Goal: Information Seeking & Learning: Learn about a topic

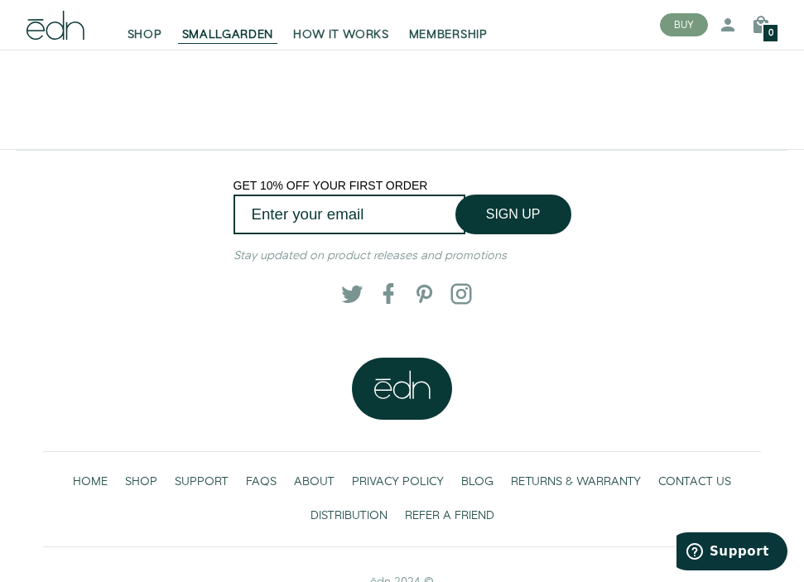
scroll to position [2889, 0]
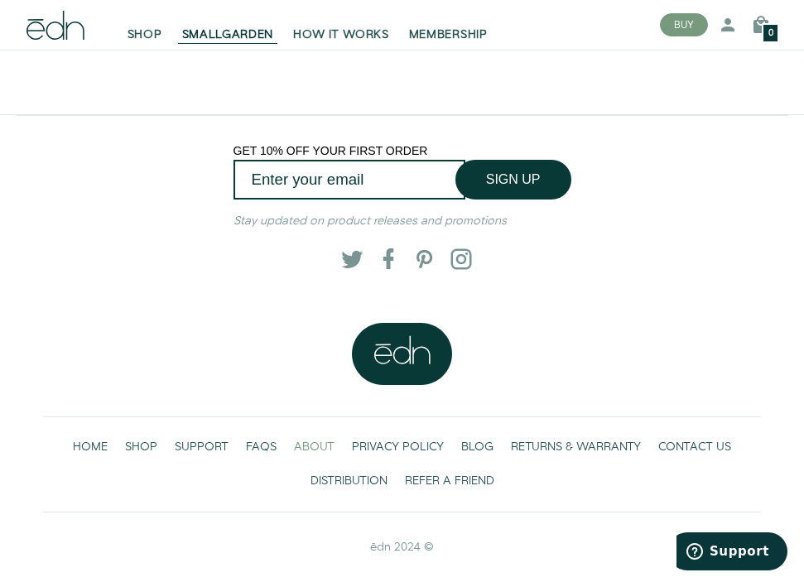
click at [321, 444] on span "ABOUT" at bounding box center [314, 447] width 41 height 17
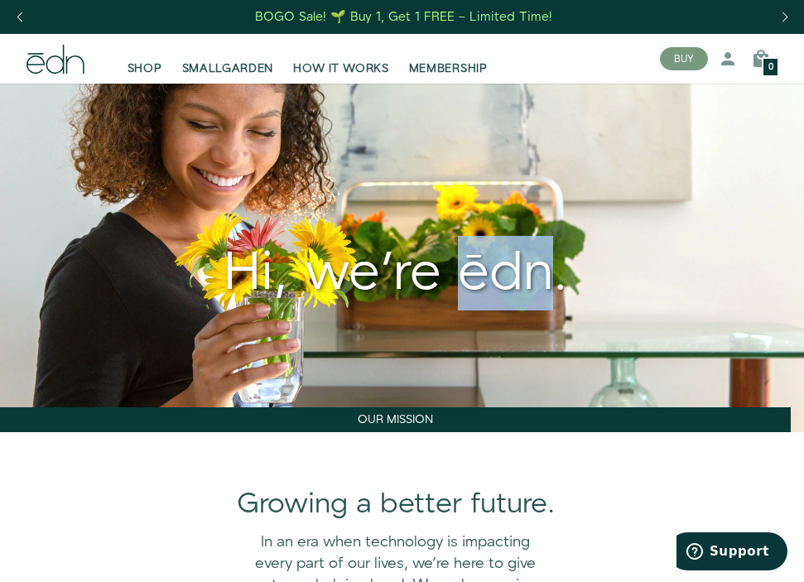
drag, startPoint x: 458, startPoint y: 272, endPoint x: 540, endPoint y: 275, distance: 82.8
click at [540, 275] on div "Hi, we're ēdn." at bounding box center [395, 274] width 790 height 64
copy div "ēdn"
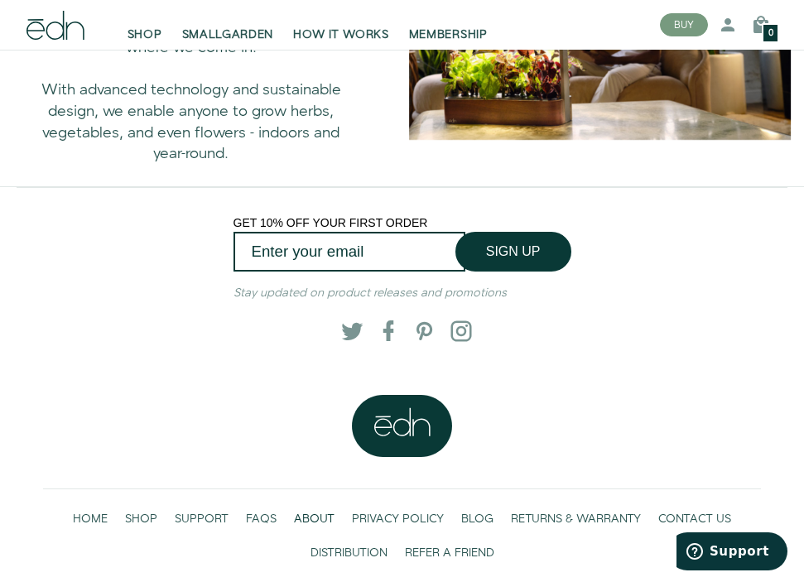
scroll to position [1159, 0]
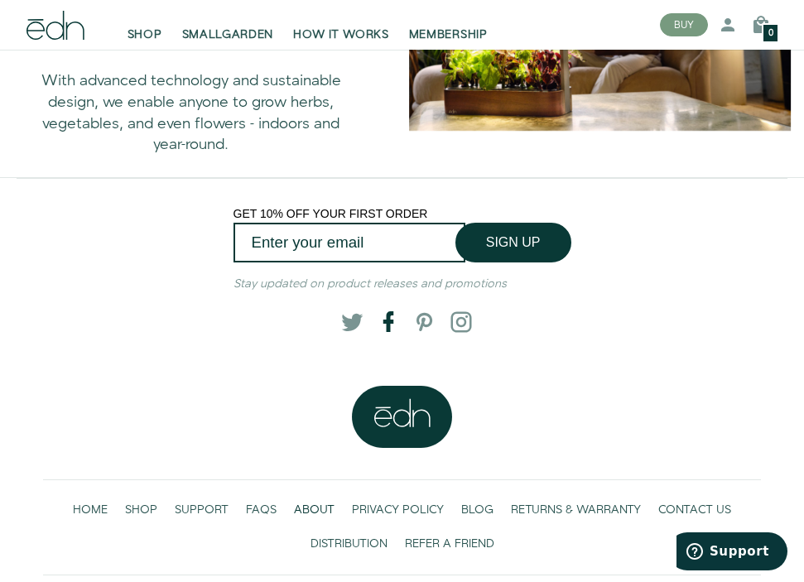
click at [388, 324] on span at bounding box center [384, 322] width 17 height 17
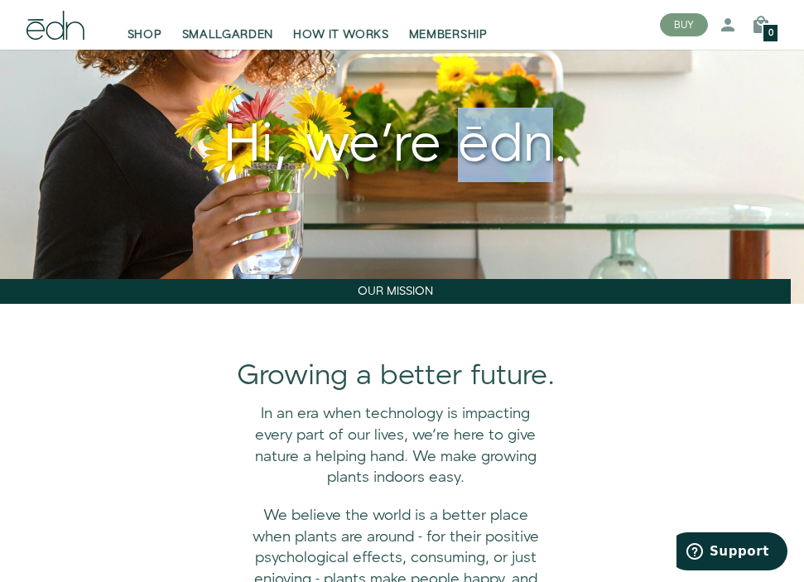
scroll to position [0, 0]
